Goal: Entertainment & Leisure: Consume media (video, audio)

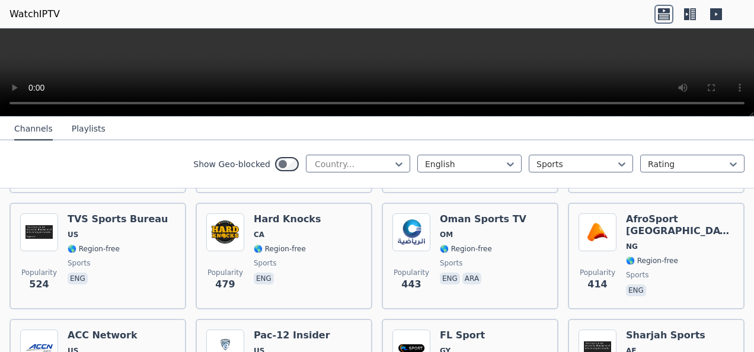
scroll to position [593, 0]
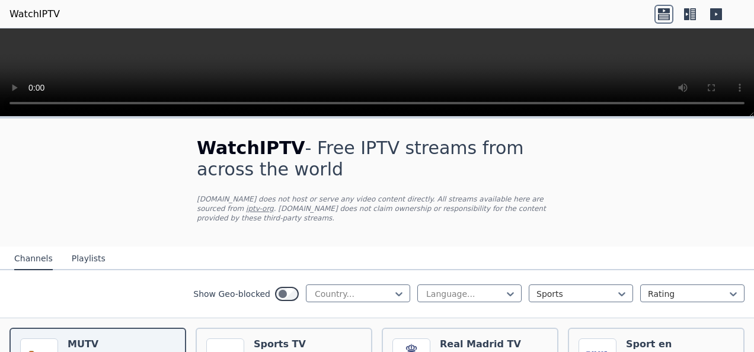
scroll to position [59, 0]
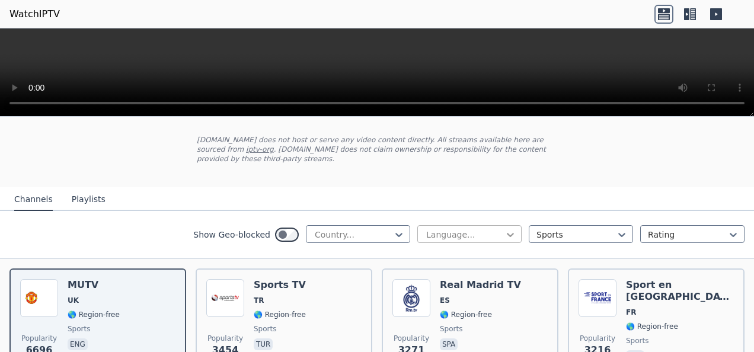
click at [505, 229] on icon at bounding box center [511, 235] width 12 height 12
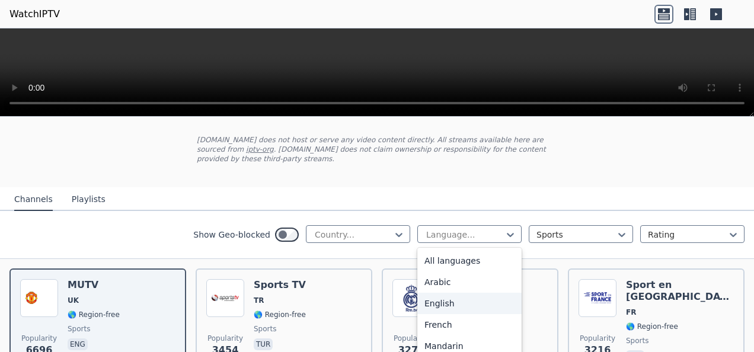
click at [438, 293] on div "English" at bounding box center [470, 303] width 104 height 21
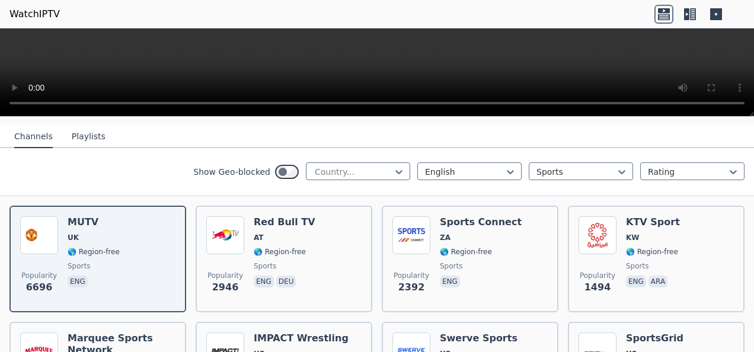
scroll to position [119, 0]
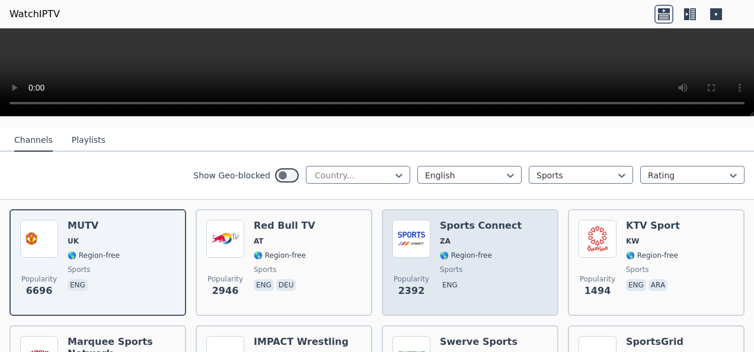
click at [483, 220] on h6 "Sports Connect" at bounding box center [481, 226] width 82 height 12
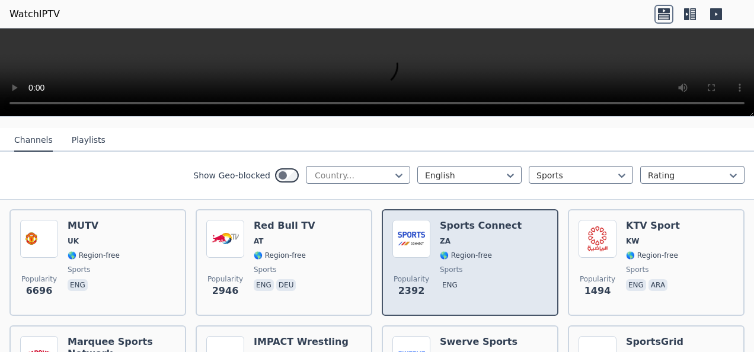
click at [461, 220] on h6 "Sports Connect" at bounding box center [481, 226] width 82 height 12
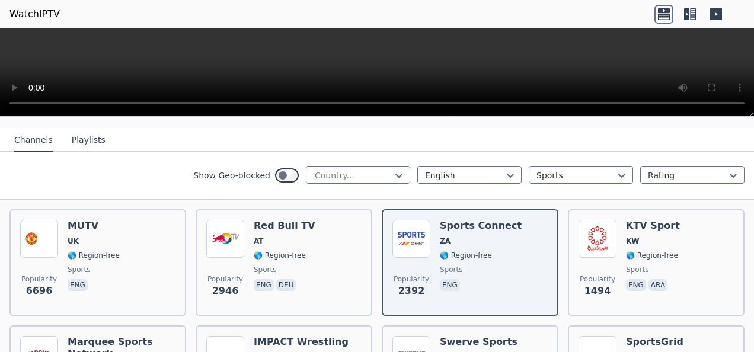
click at [713, 11] on icon at bounding box center [716, 14] width 12 height 12
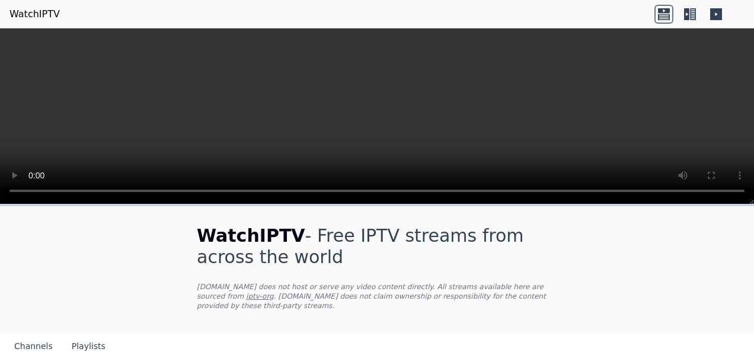
click at [715, 12] on icon at bounding box center [716, 14] width 19 height 19
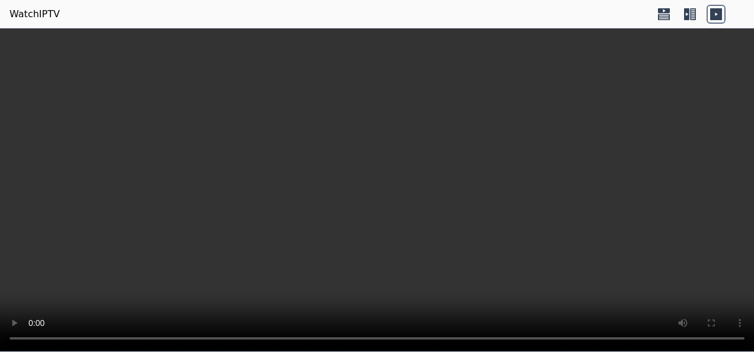
click at [686, 12] on icon at bounding box center [686, 14] width 5 height 12
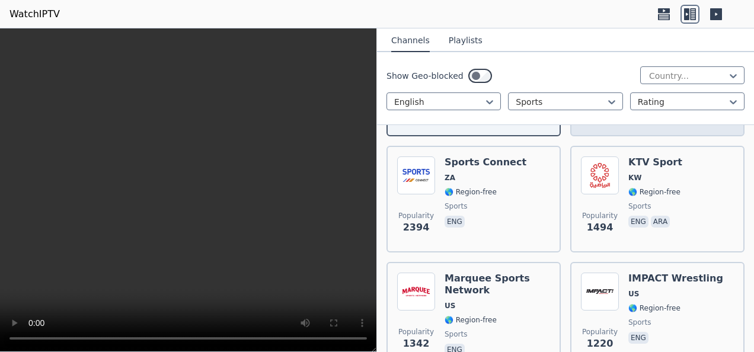
scroll to position [237, 0]
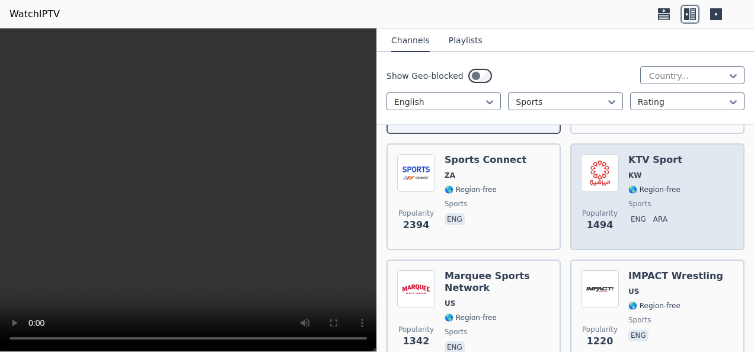
click at [642, 159] on h6 "KTV Sport" at bounding box center [656, 160] width 54 height 12
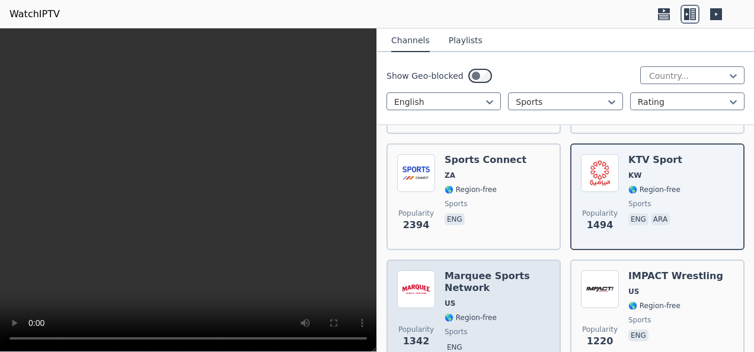
click at [486, 273] on h6 "Marquee Sports Network" at bounding box center [498, 282] width 106 height 24
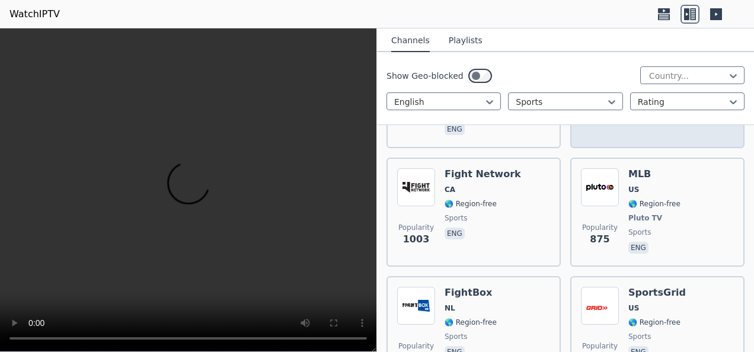
scroll to position [712, 0]
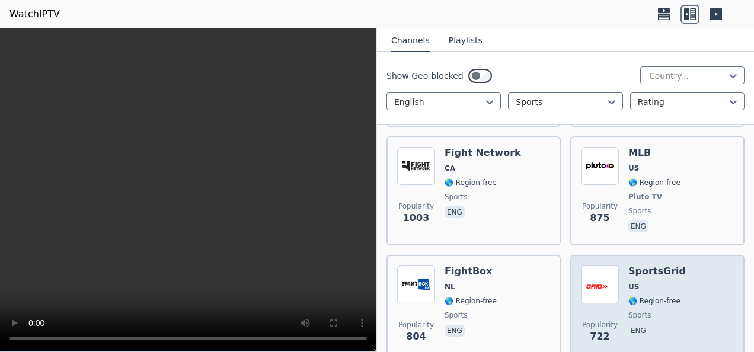
click at [648, 272] on h6 "SportsGrid" at bounding box center [658, 272] width 58 height 12
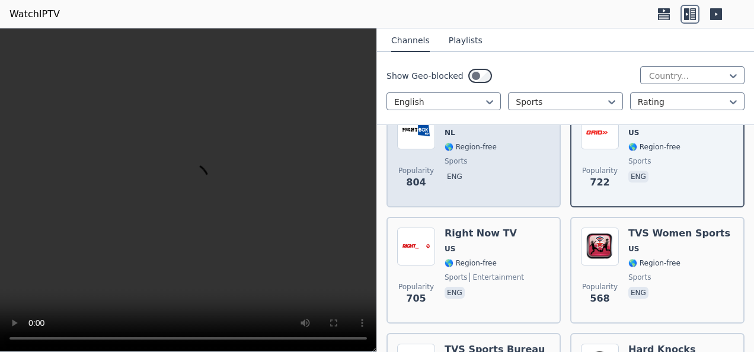
scroll to position [949, 0]
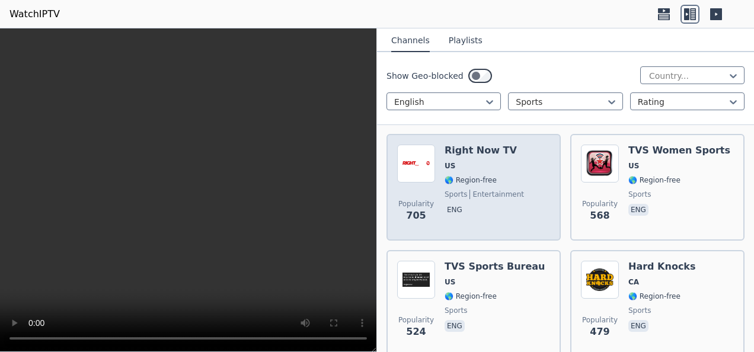
click at [478, 154] on h6 "Right Now TV" at bounding box center [484, 151] width 79 height 12
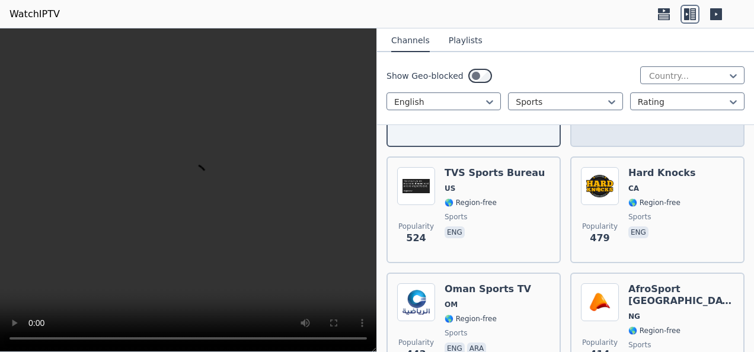
scroll to position [1067, 0]
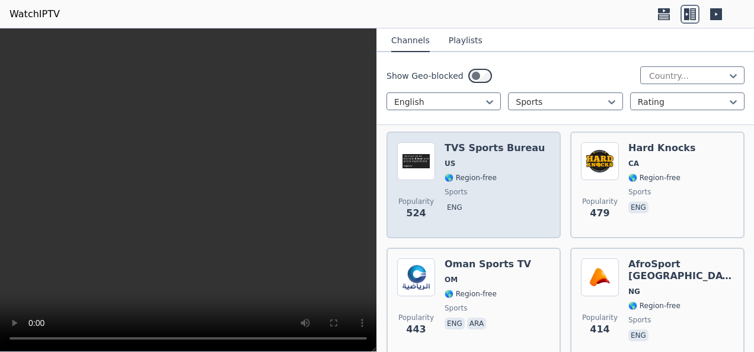
click at [490, 148] on h6 "TVS Sports Bureau" at bounding box center [495, 148] width 101 height 12
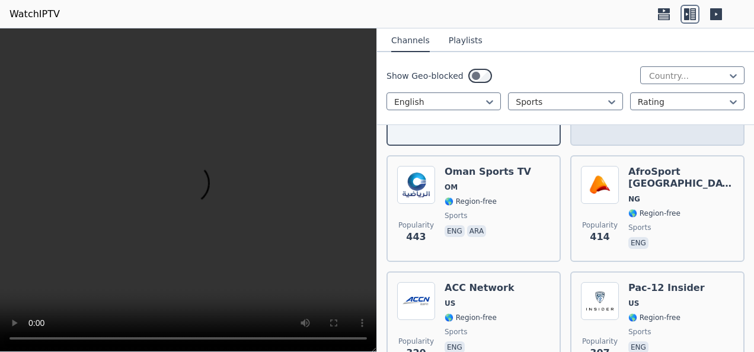
scroll to position [1186, 0]
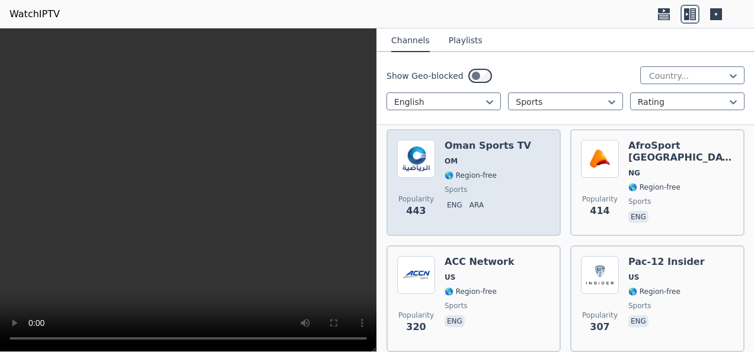
click at [479, 147] on h6 "Oman Sports TV" at bounding box center [488, 146] width 87 height 12
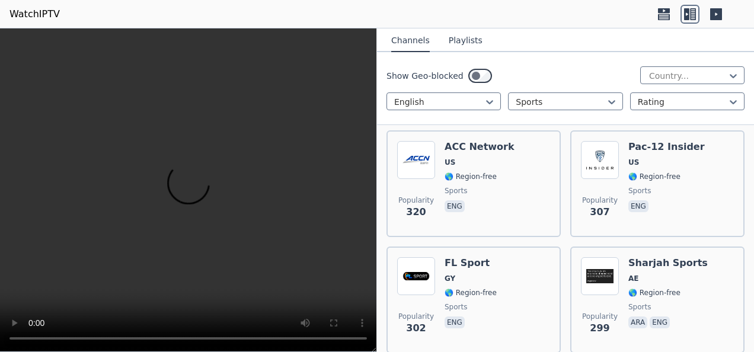
scroll to position [1305, 0]
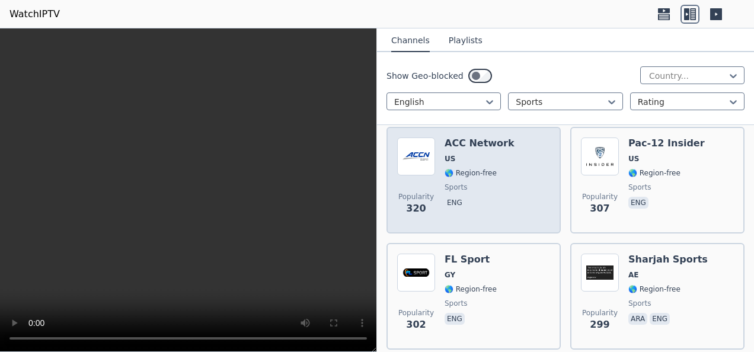
click at [483, 141] on h6 "ACC Network" at bounding box center [480, 144] width 70 height 12
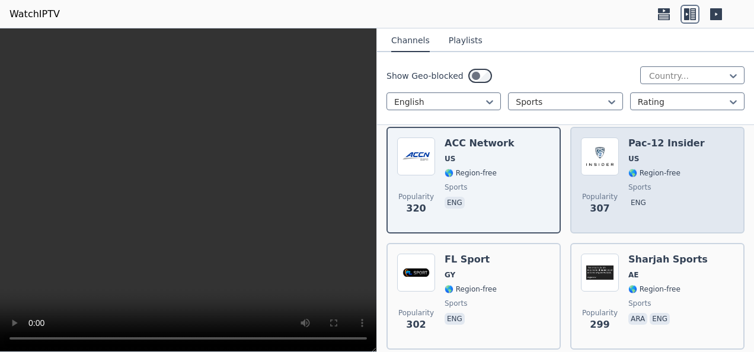
click at [652, 143] on h6 "Pac-12 Insider" at bounding box center [667, 144] width 77 height 12
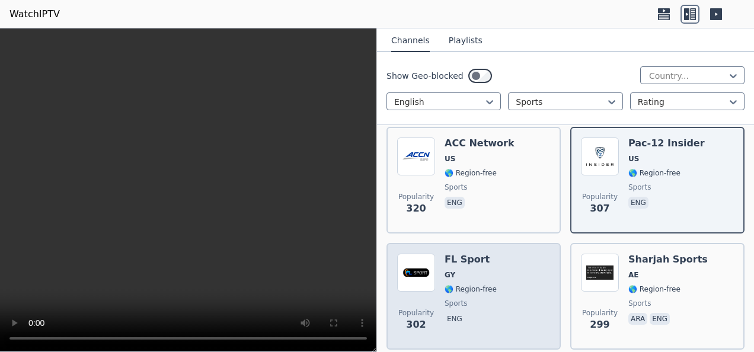
click at [464, 258] on h6 "FL Sport" at bounding box center [471, 260] width 52 height 12
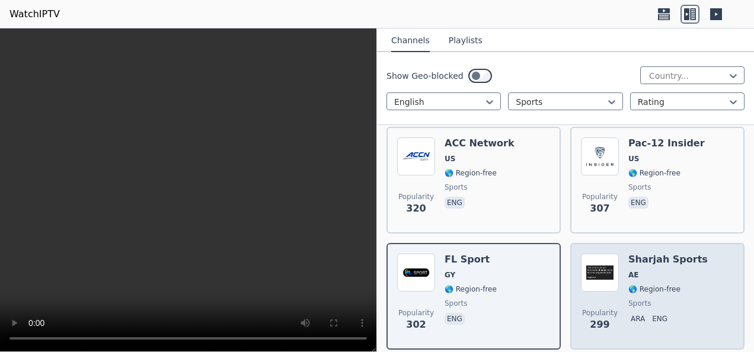
click at [648, 258] on h6 "Sharjah Sports" at bounding box center [668, 260] width 79 height 12
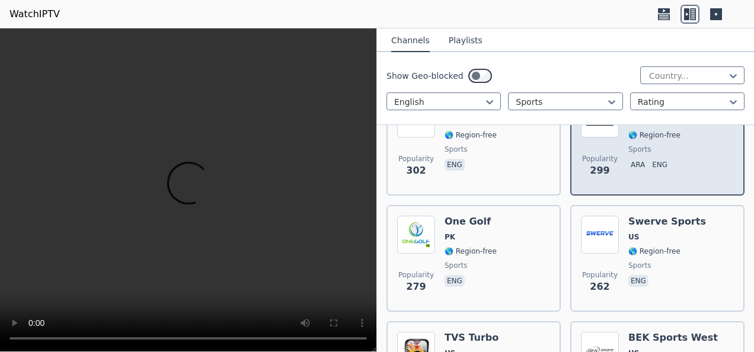
scroll to position [1542, 0]
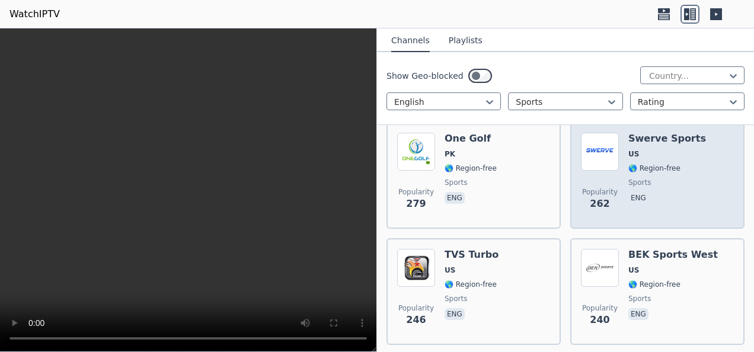
click at [639, 141] on h6 "Swerve Sports" at bounding box center [668, 139] width 78 height 12
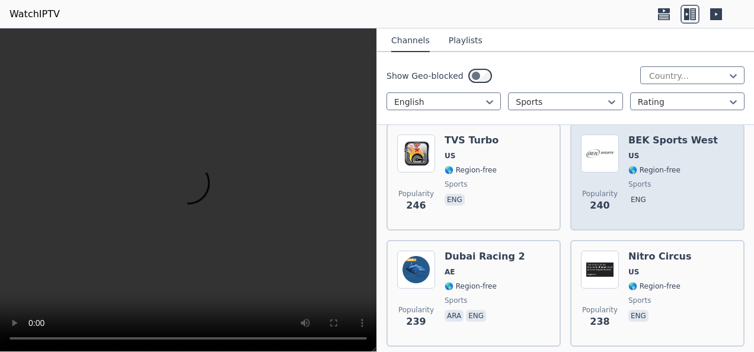
scroll to position [1661, 0]
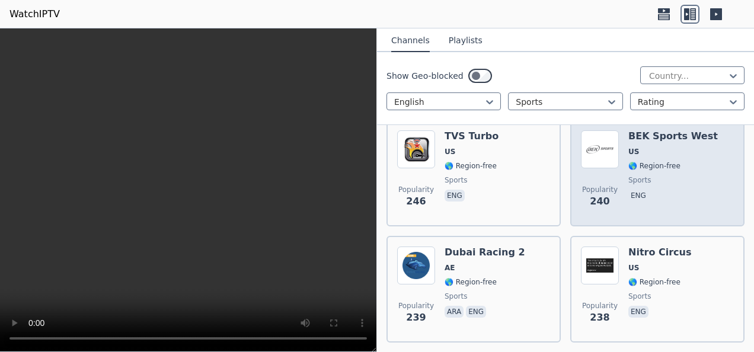
click at [659, 138] on h6 "BEK Sports West" at bounding box center [674, 136] width 90 height 12
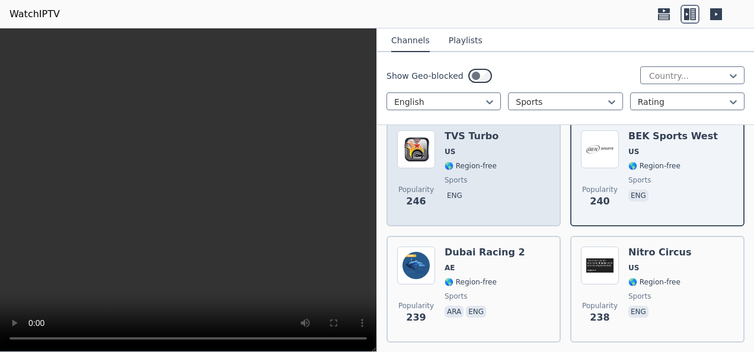
click at [479, 138] on h6 "TVS Turbo" at bounding box center [472, 136] width 54 height 12
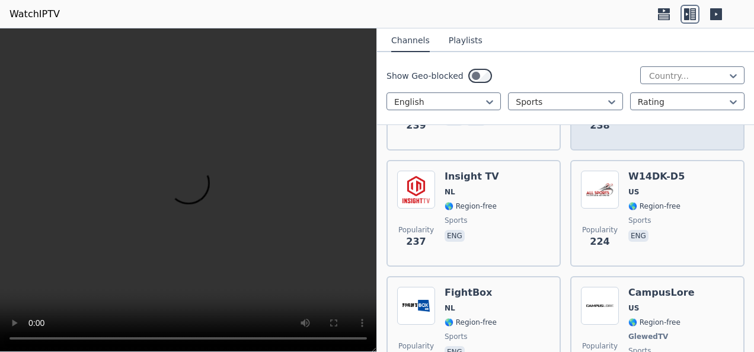
scroll to position [1898, 0]
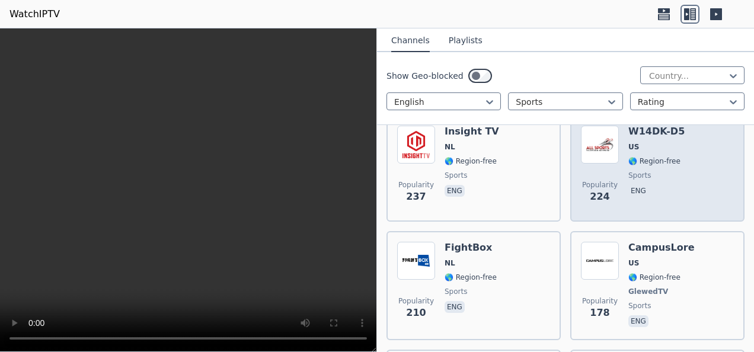
click at [644, 132] on h6 "W14DK-D5" at bounding box center [657, 132] width 56 height 12
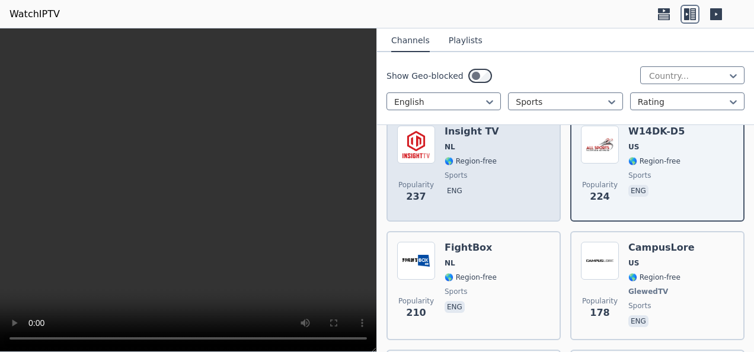
click at [476, 134] on h6 "Insight TV" at bounding box center [472, 132] width 55 height 12
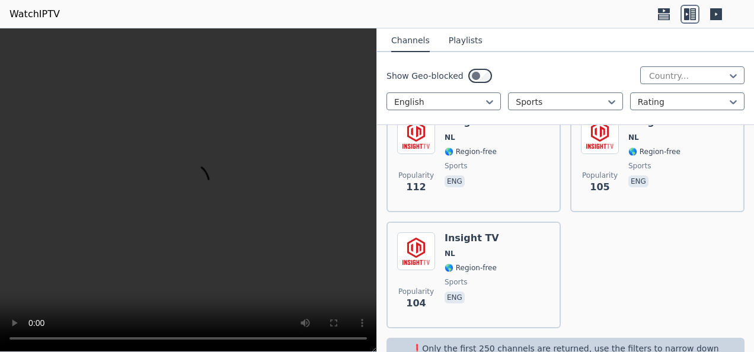
scroll to position [2754, 0]
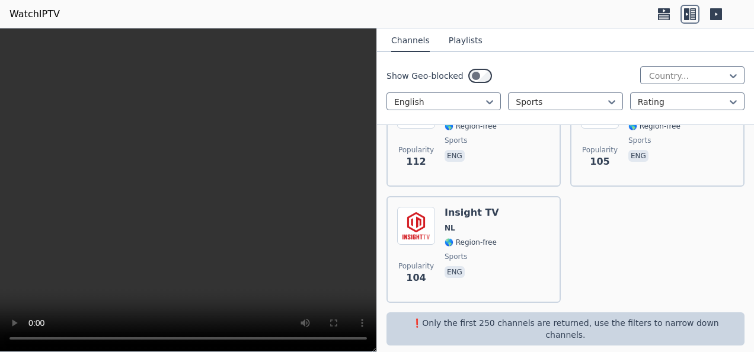
click at [462, 42] on button "Playlists" at bounding box center [466, 41] width 34 height 23
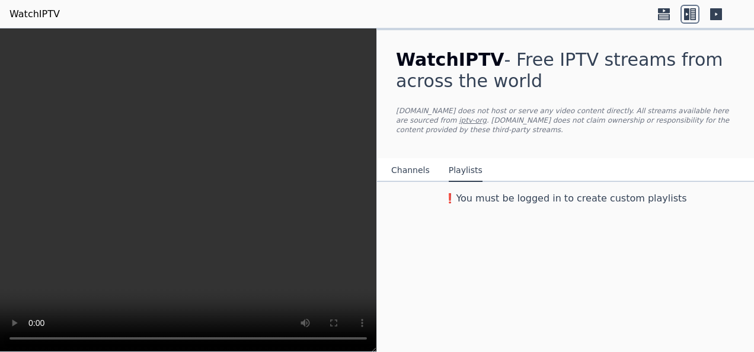
scroll to position [0, 0]
click at [416, 162] on button "Channels" at bounding box center [410, 171] width 39 height 23
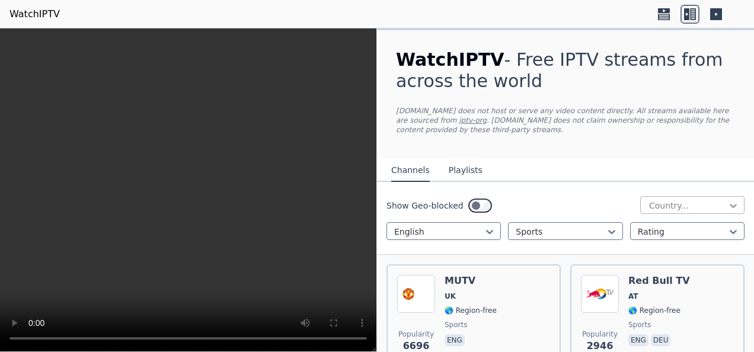
click at [728, 204] on icon at bounding box center [734, 206] width 12 height 12
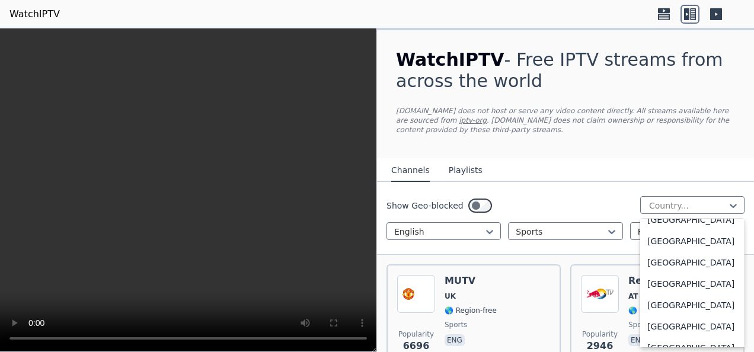
scroll to position [4155, 0]
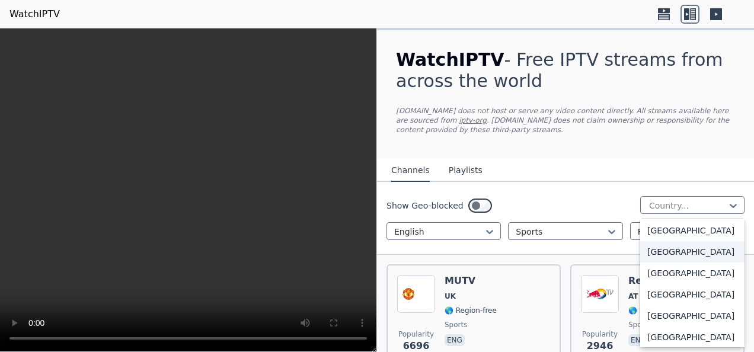
click at [667, 263] on div "[GEOGRAPHIC_DATA]" at bounding box center [692, 251] width 104 height 21
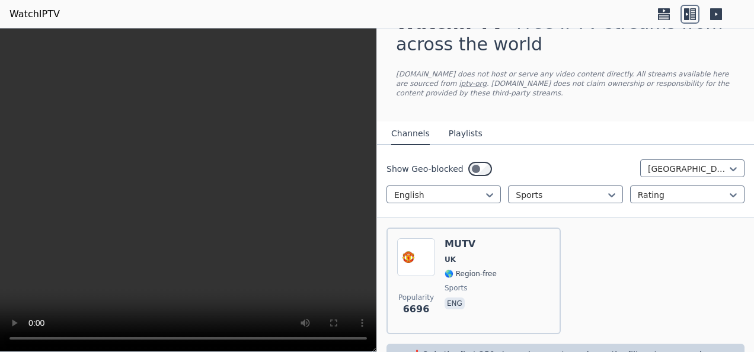
scroll to position [68, 0]
